Goal: Task Accomplishment & Management: Use online tool/utility

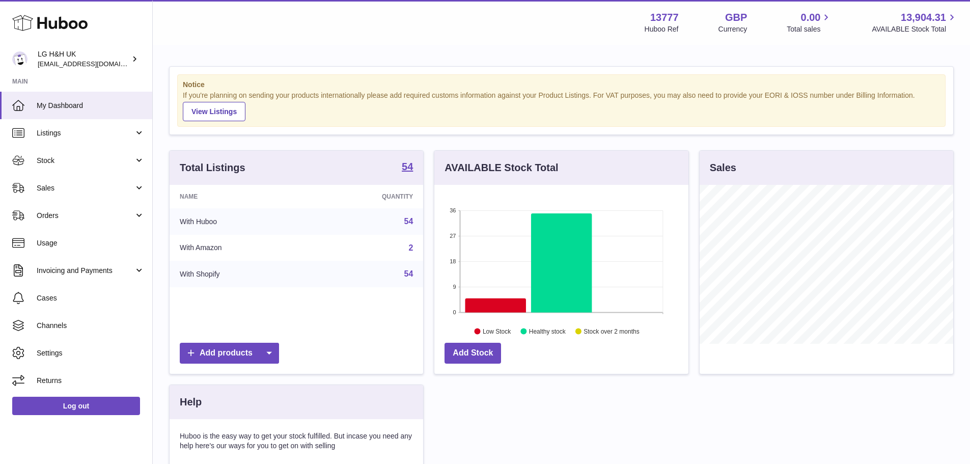
scroll to position [159, 254]
click at [84, 186] on span "Sales" at bounding box center [85, 188] width 97 height 10
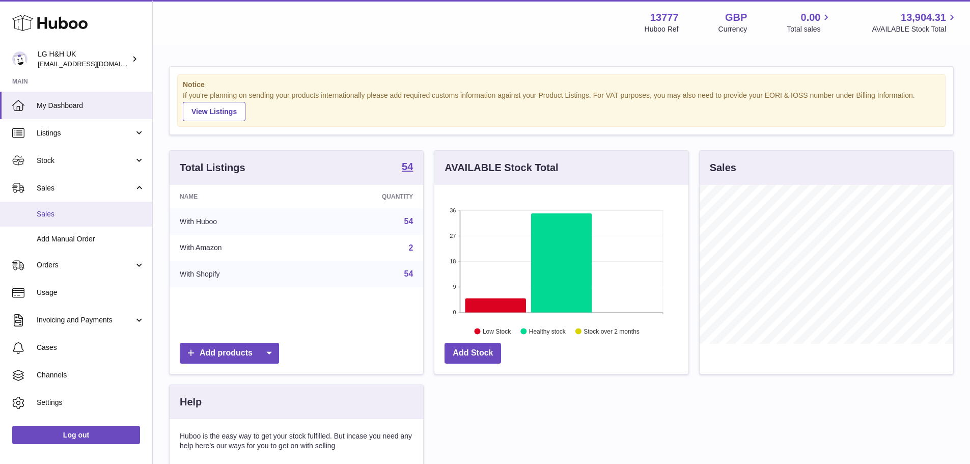
click at [48, 219] on span "Sales" at bounding box center [91, 214] width 108 height 10
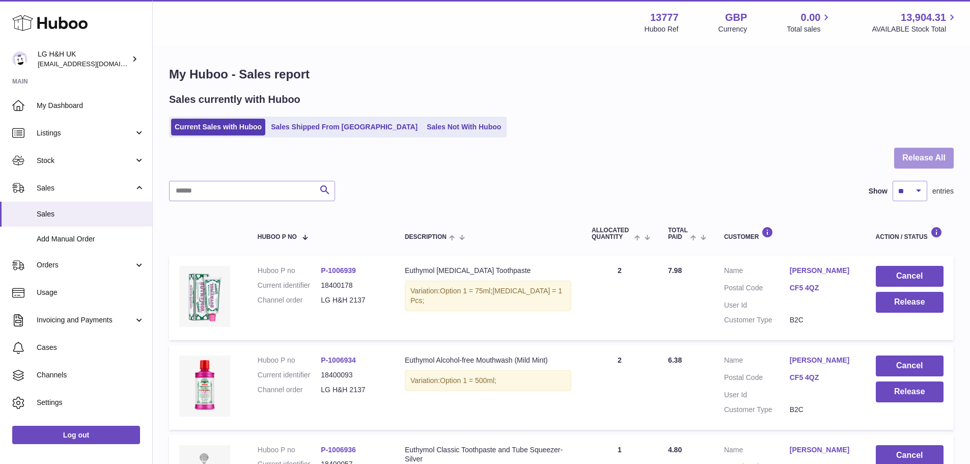
click at [925, 153] on button "Release All" at bounding box center [925, 158] width 60 height 21
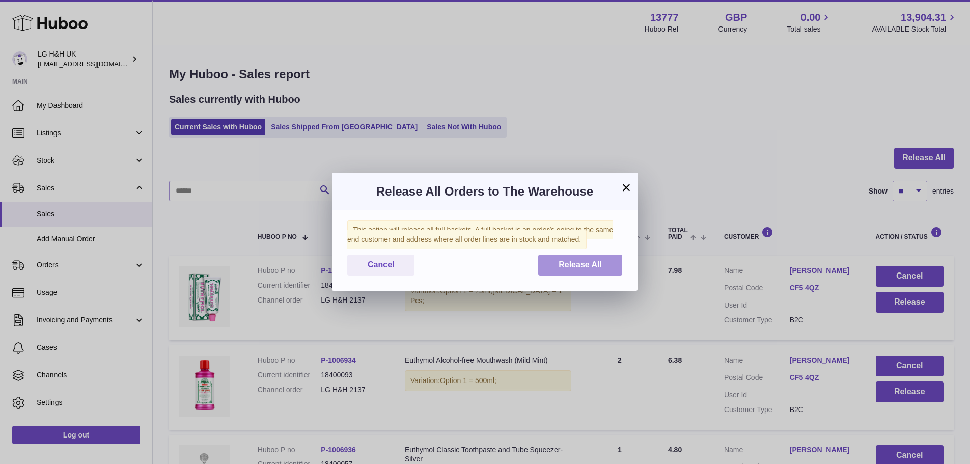
click at [588, 261] on span "Release All" at bounding box center [580, 264] width 43 height 9
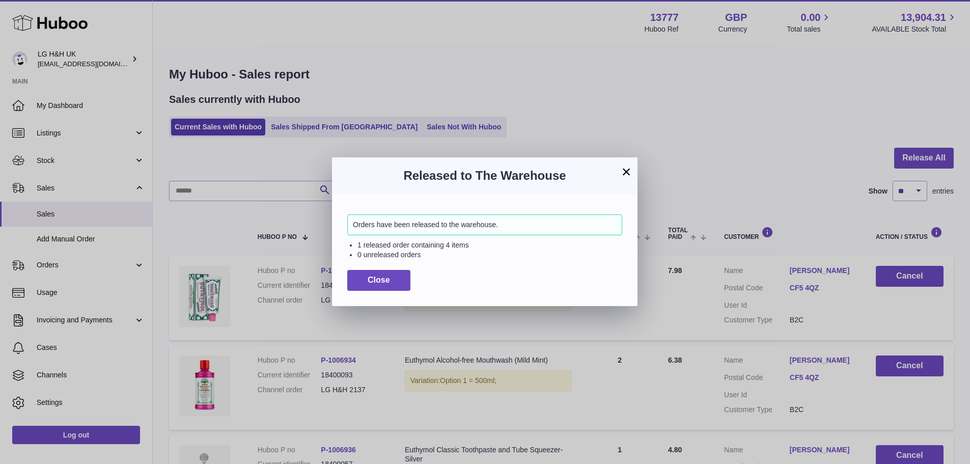
click at [629, 172] on button "×" at bounding box center [627, 172] width 12 height 12
